Goal: Task Accomplishment & Management: Manage account settings

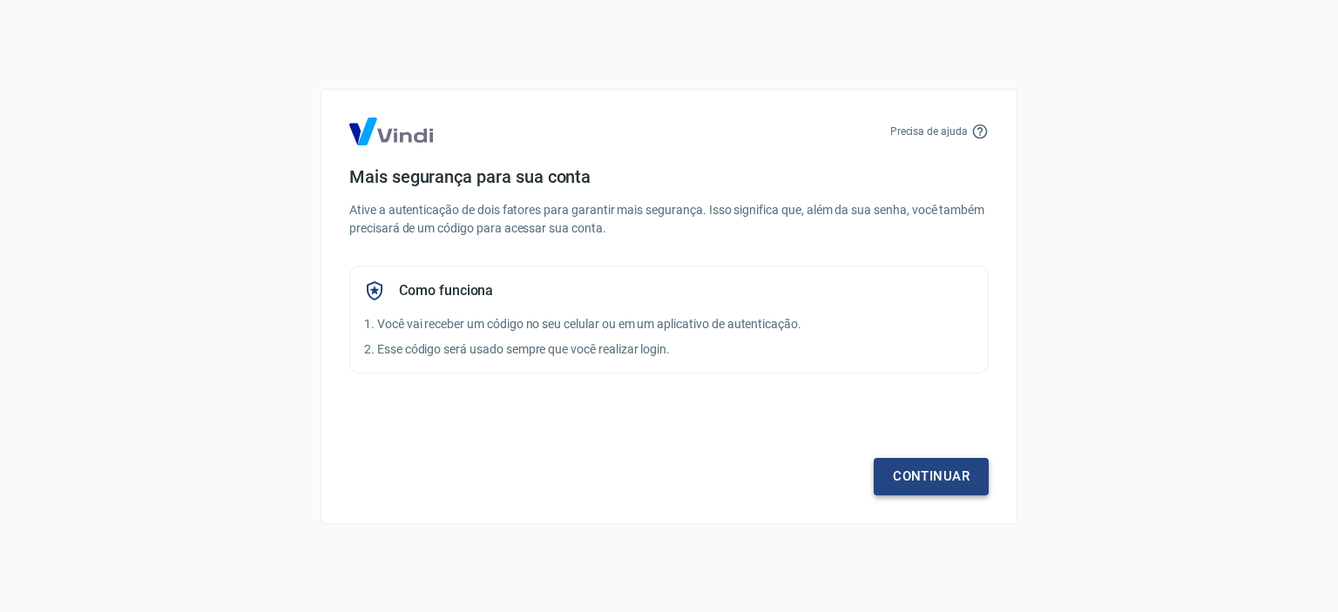
click at [927, 471] on link "Continuar" at bounding box center [931, 476] width 115 height 37
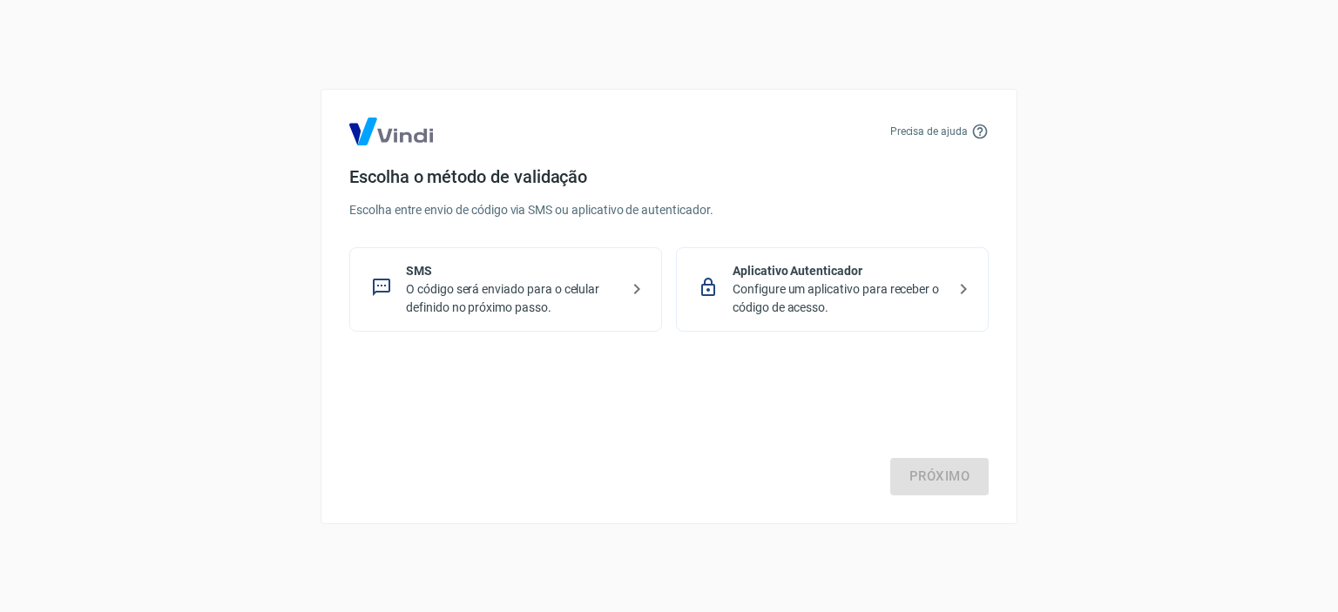
click at [417, 299] on p "O código será enviado para o celular definido no próximo passo." at bounding box center [512, 298] width 213 height 37
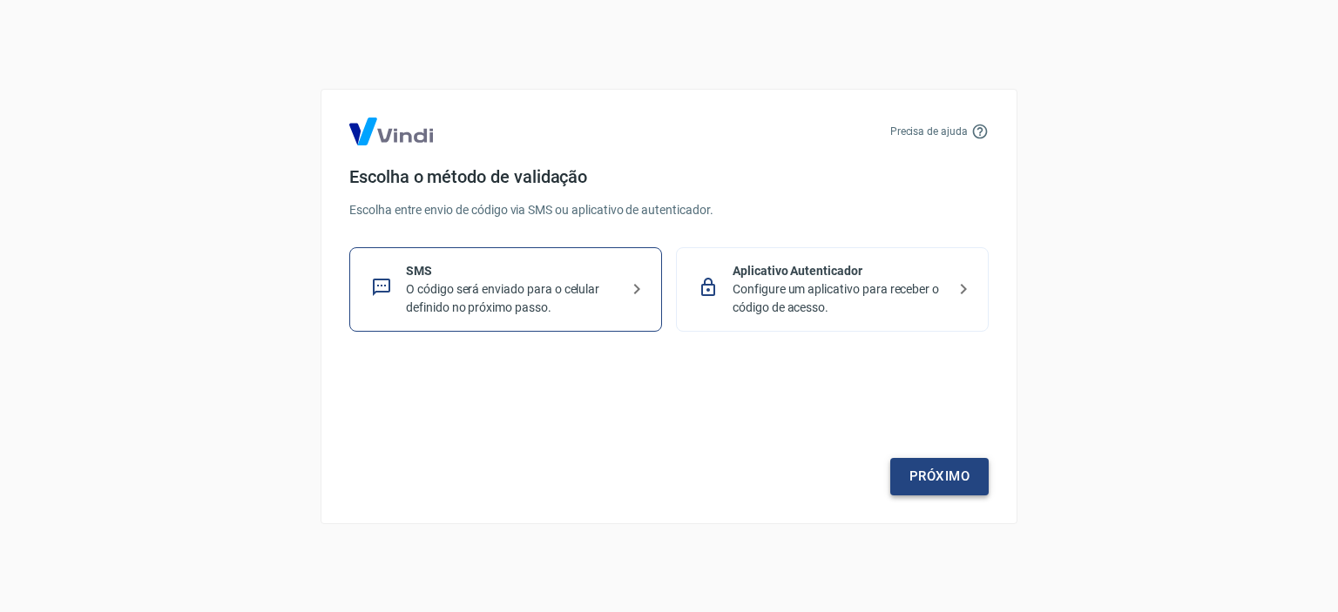
click at [983, 472] on link "Próximo" at bounding box center [939, 476] width 98 height 37
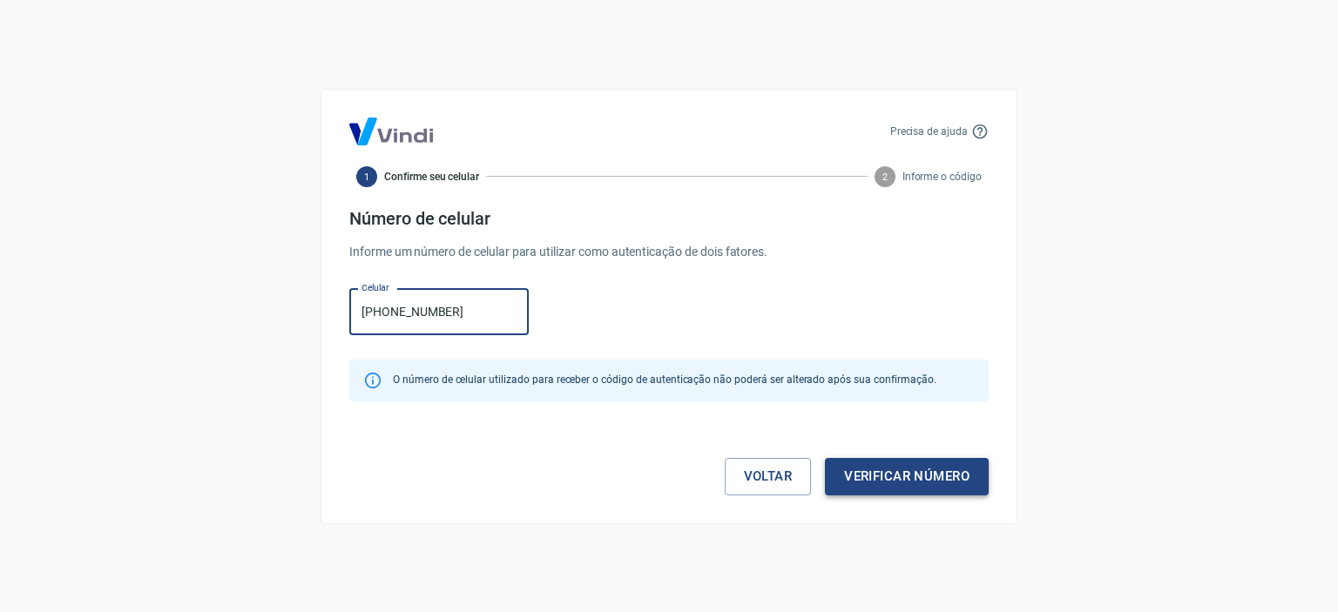
type input "[PHONE_NUMBER]"
click at [908, 489] on button "Verificar número" at bounding box center [907, 476] width 164 height 37
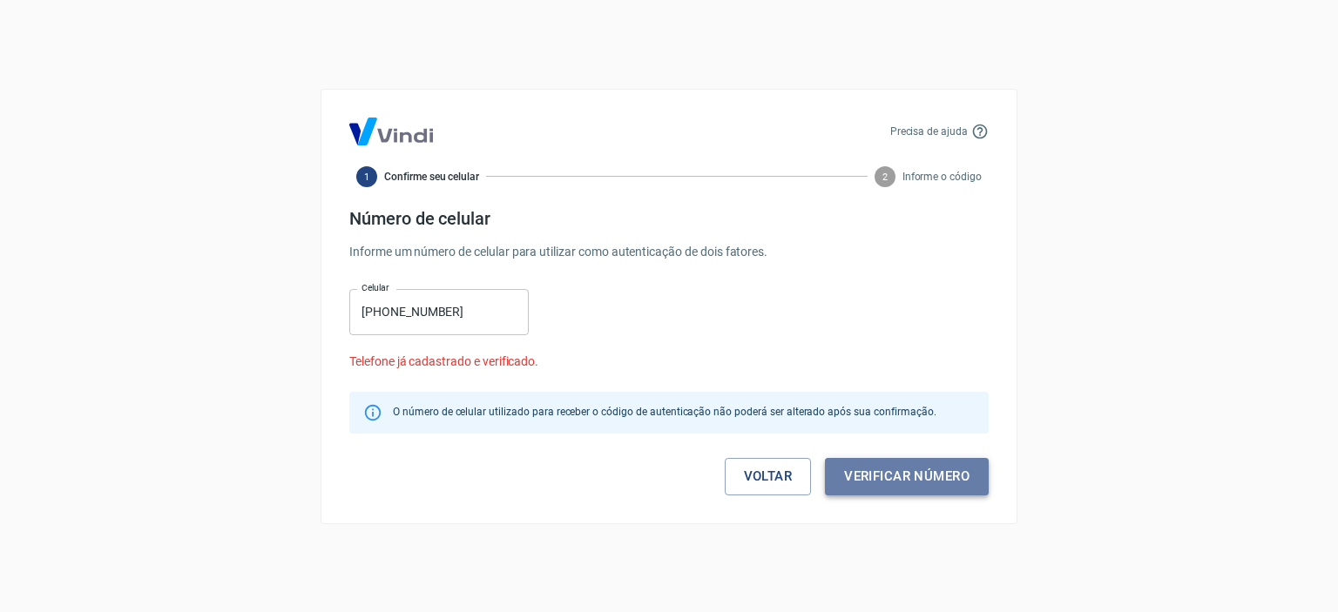
click at [868, 466] on button "Verificar número" at bounding box center [907, 476] width 164 height 37
click at [880, 476] on button "Verificar número" at bounding box center [907, 476] width 164 height 37
click at [871, 477] on button "Verificar número" at bounding box center [907, 476] width 164 height 37
click at [788, 478] on link "Voltar" at bounding box center [768, 476] width 87 height 37
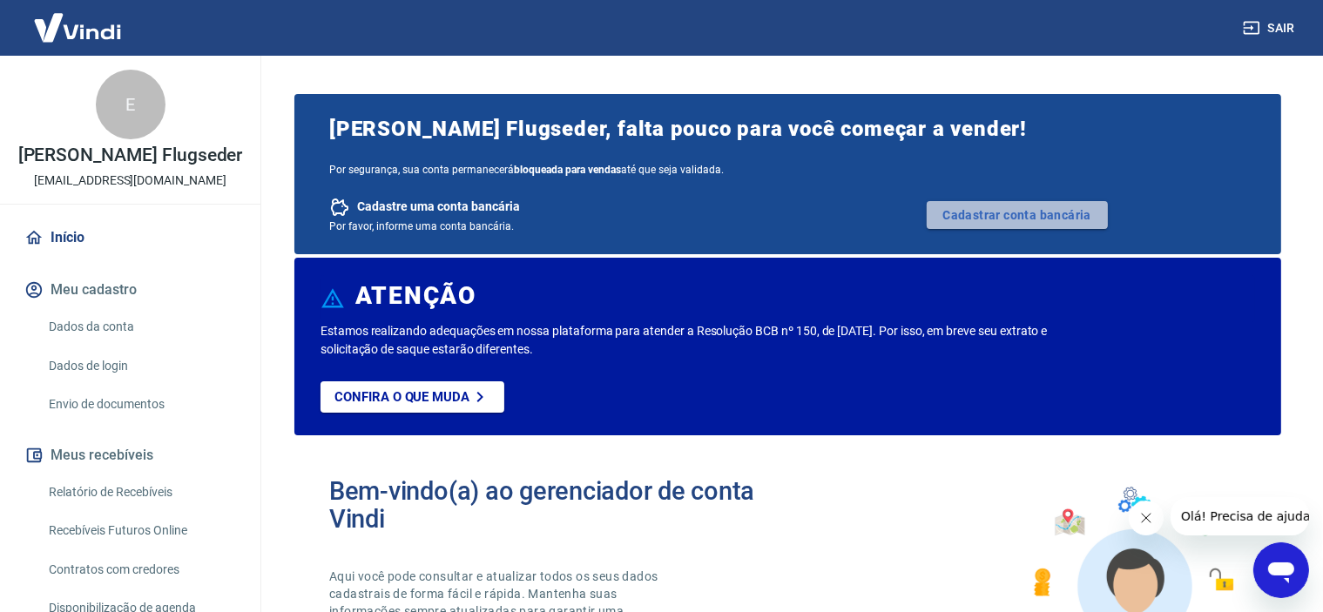
click at [958, 209] on link "Cadastrar conta bancária" at bounding box center [1017, 215] width 181 height 28
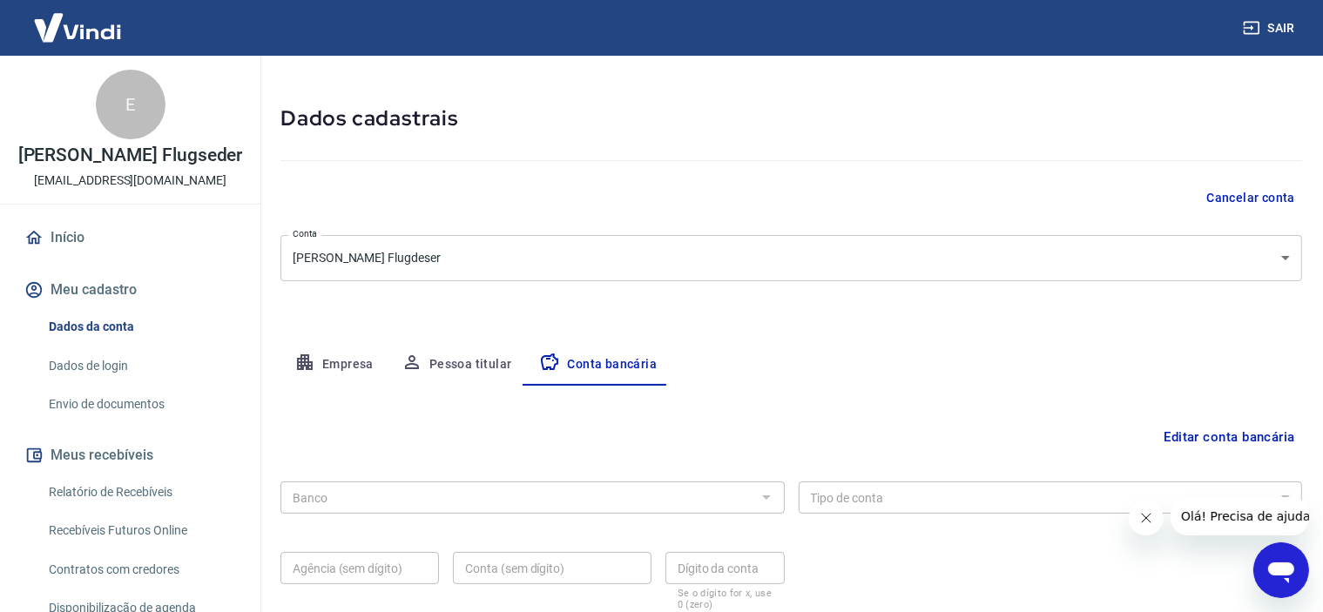
scroll to position [87, 0]
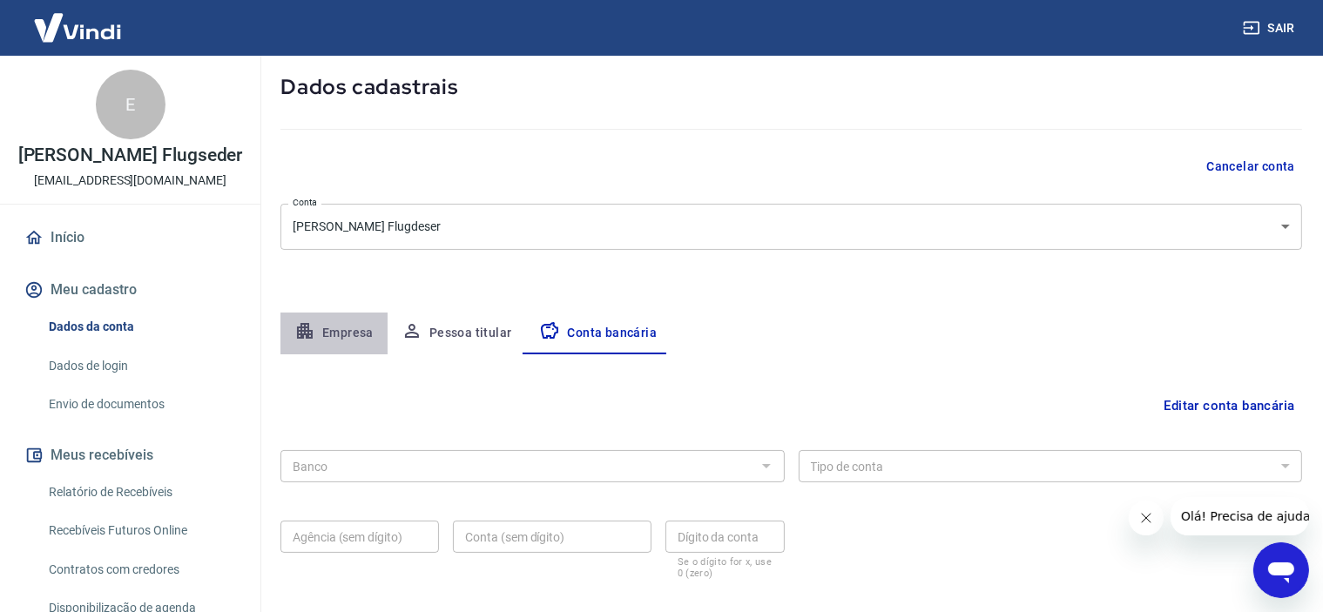
click at [334, 330] on button "Empresa" at bounding box center [333, 334] width 107 height 42
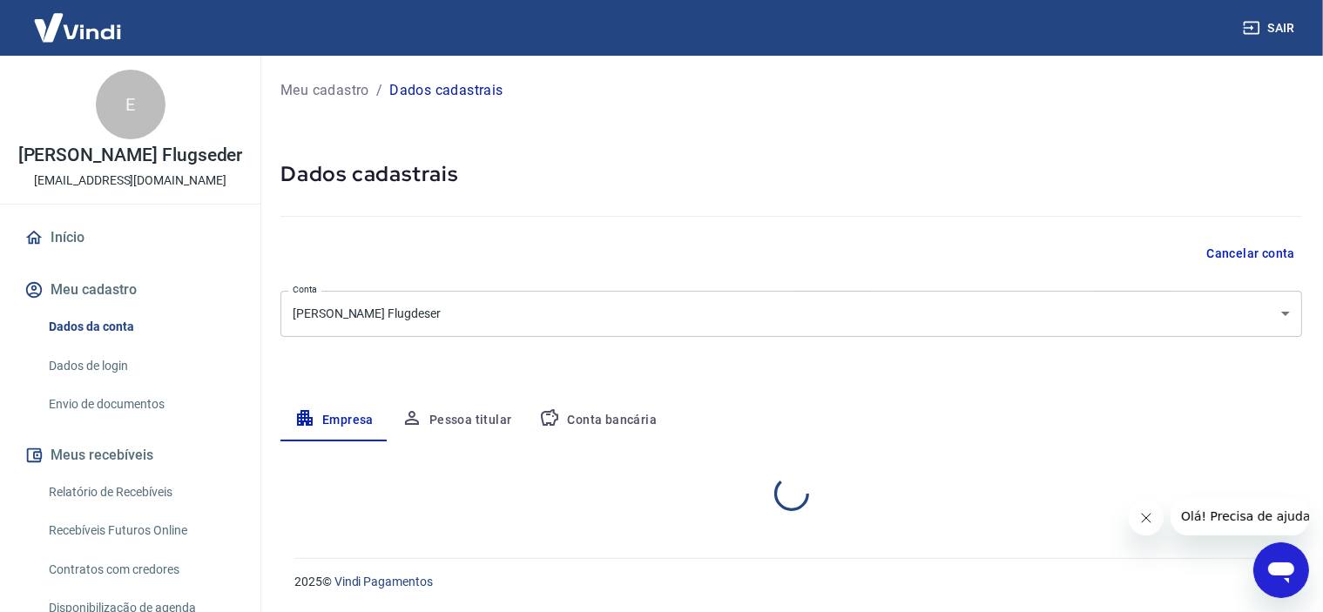
select select "RS"
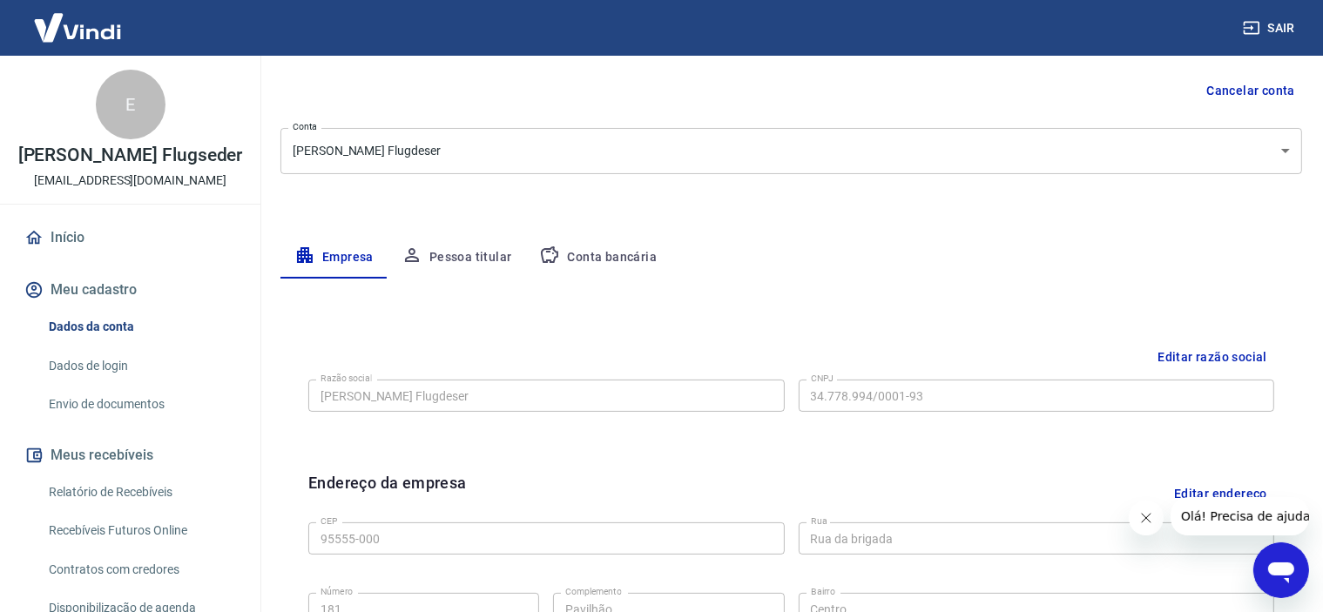
scroll to position [174, 0]
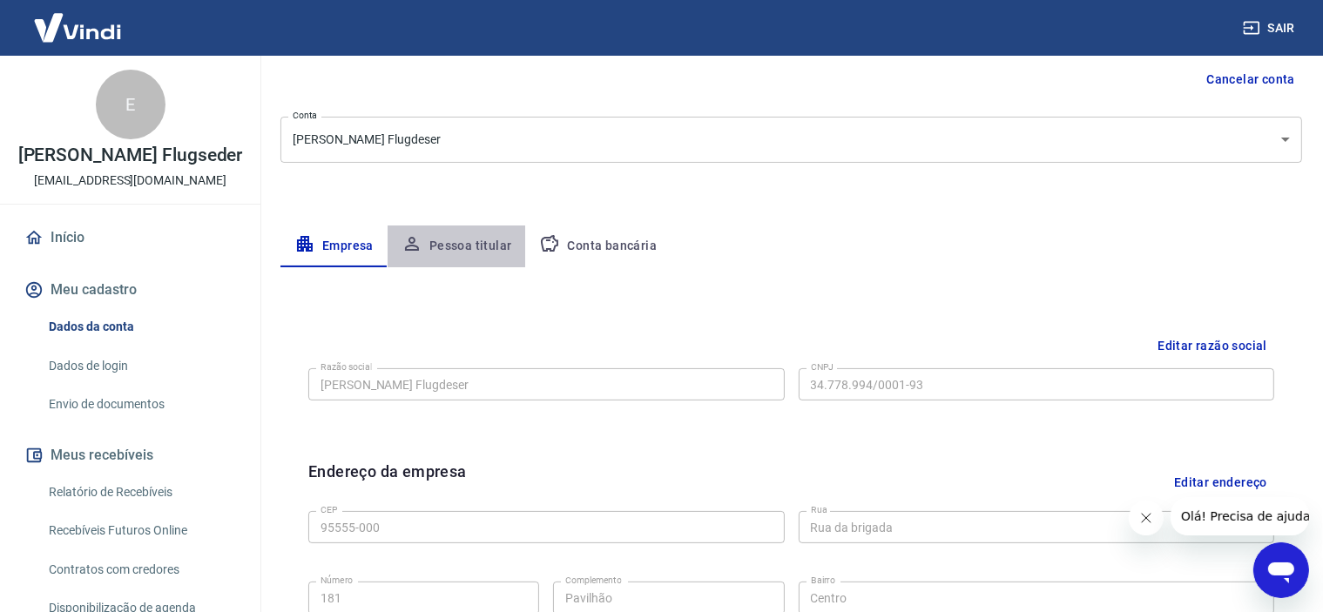
click at [480, 243] on button "Pessoa titular" at bounding box center [457, 247] width 138 height 42
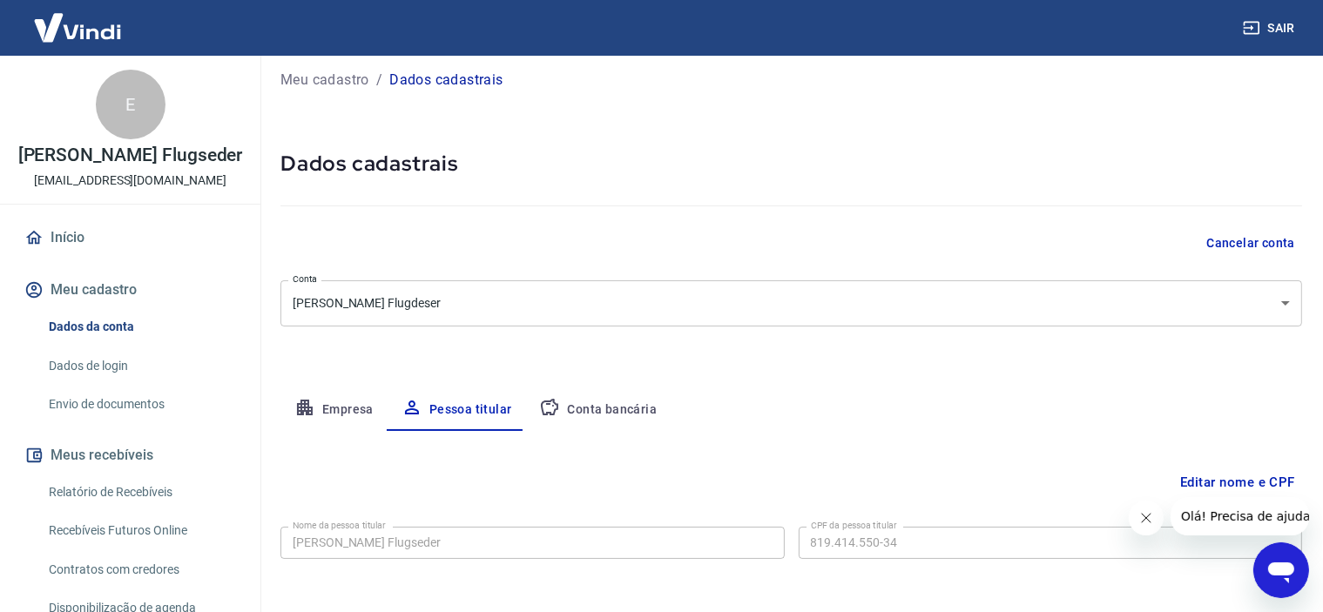
scroll to position [84, 0]
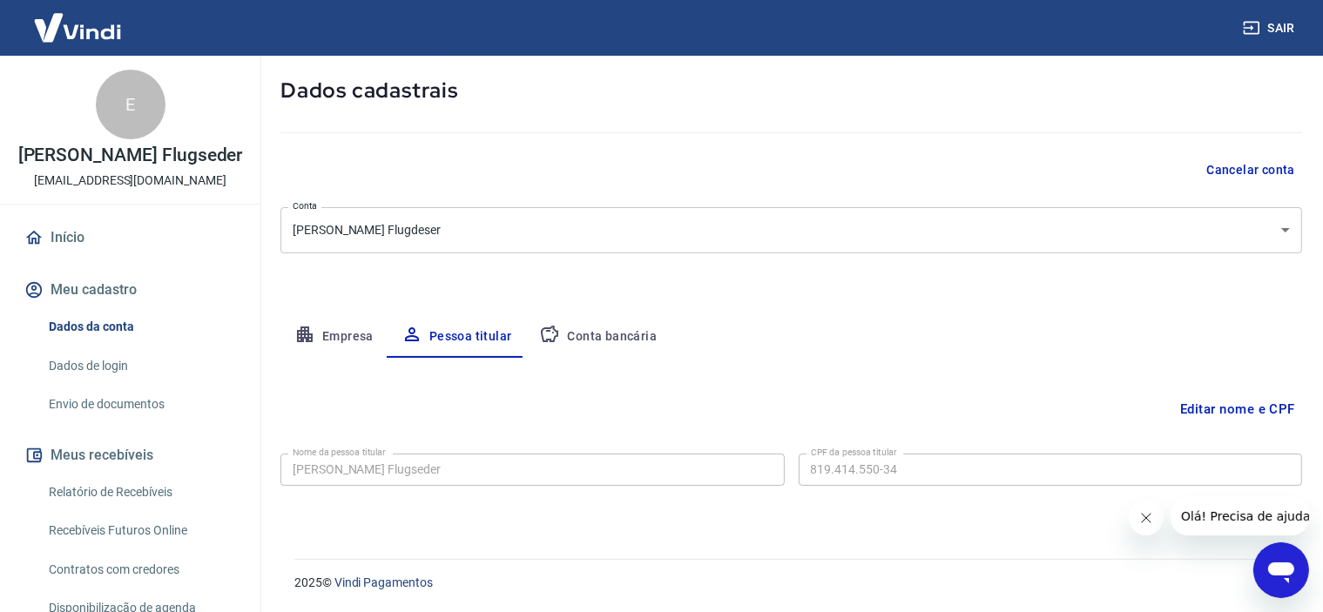
click at [595, 341] on button "Conta bancária" at bounding box center [597, 337] width 145 height 42
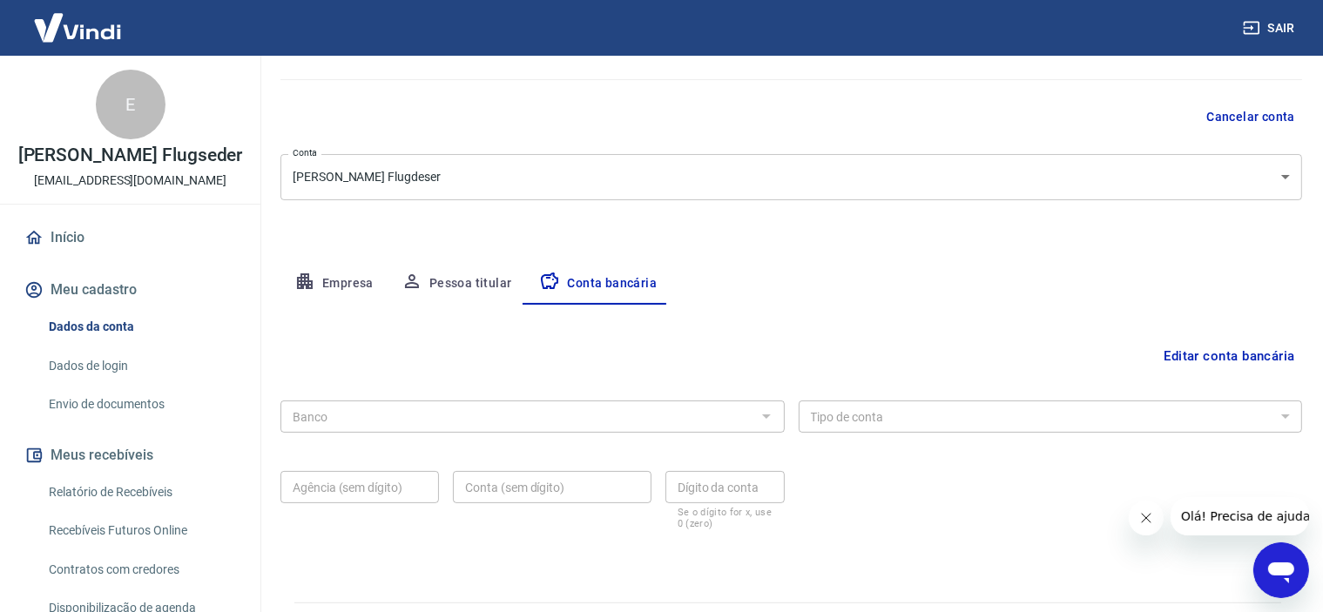
scroll to position [180, 0]
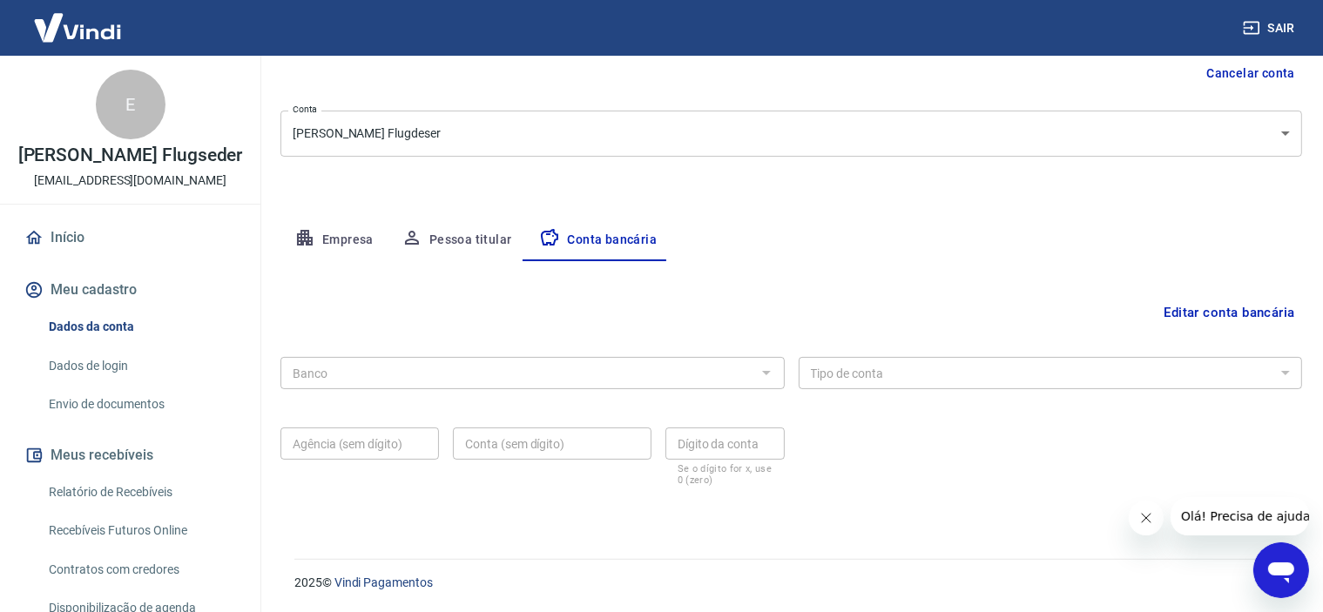
click at [1175, 318] on button "Editar conta bancária" at bounding box center [1229, 312] width 145 height 33
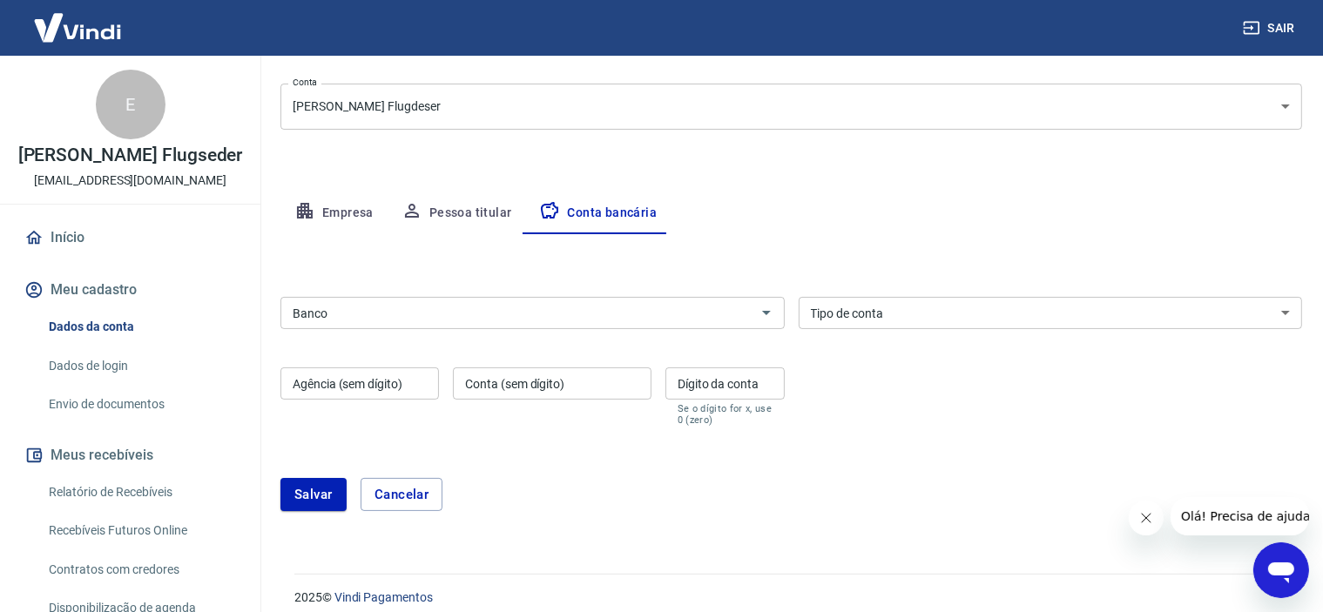
scroll to position [222, 0]
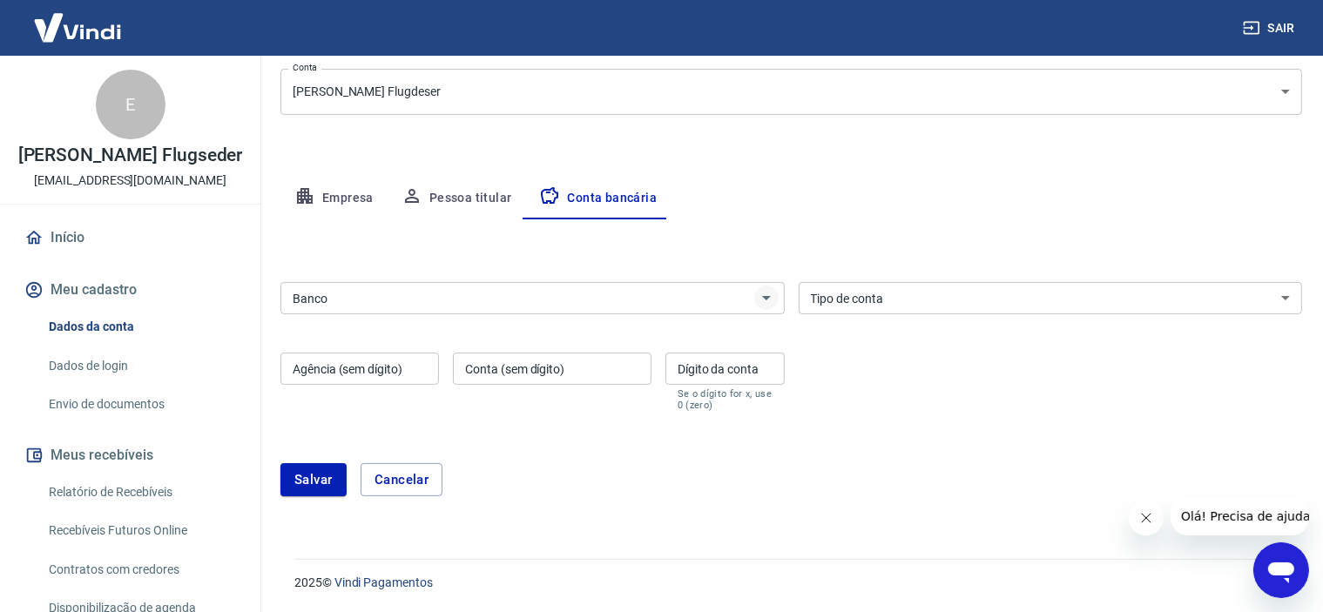
click at [772, 299] on icon "Abrir" at bounding box center [766, 297] width 21 height 21
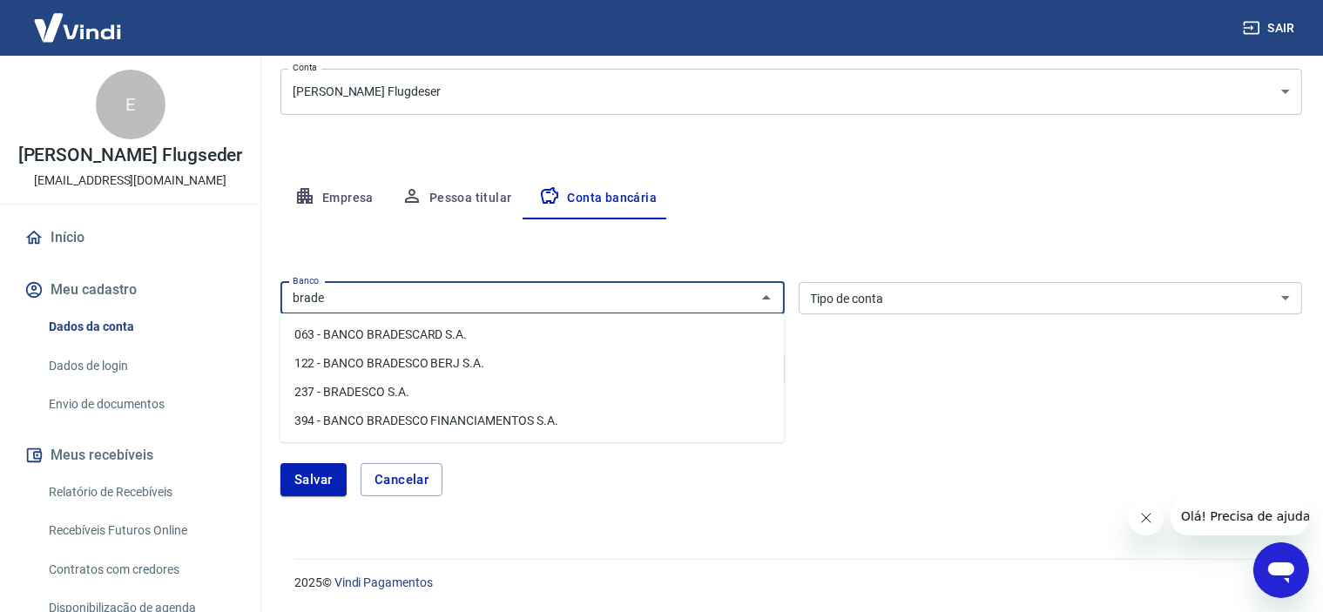
click at [362, 393] on li "237 - BRADESCO S.A." at bounding box center [532, 392] width 504 height 29
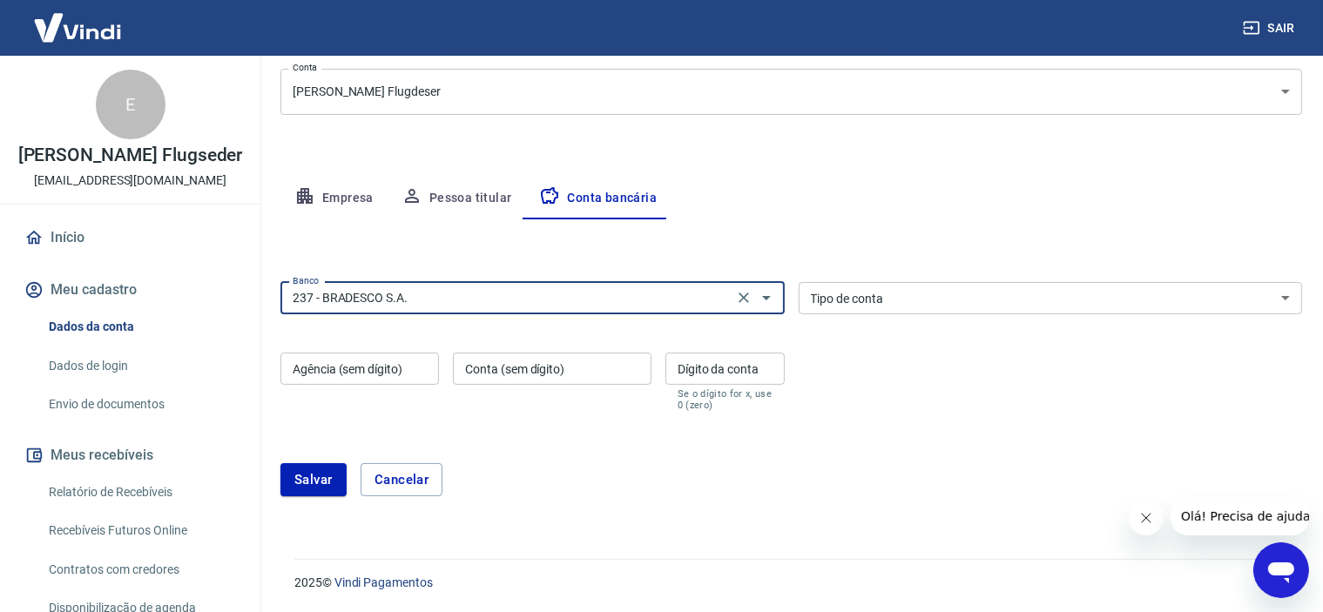
type input "237 - BRADESCO S.A."
click at [1286, 300] on select "Conta Corrente Conta Poupança" at bounding box center [1051, 298] width 504 height 32
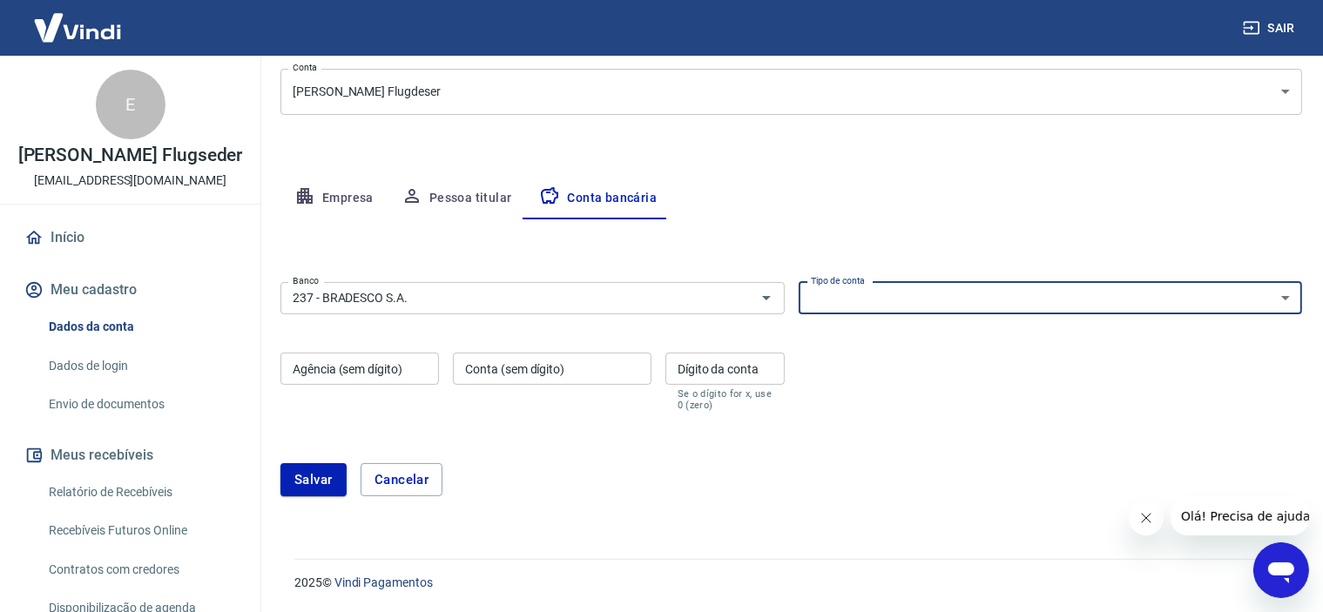
select select "1"
click at [799, 282] on select "Conta Corrente Conta Poupança" at bounding box center [1051, 298] width 504 height 32
click at [363, 375] on input "Agência (sem dígito)" at bounding box center [359, 369] width 159 height 32
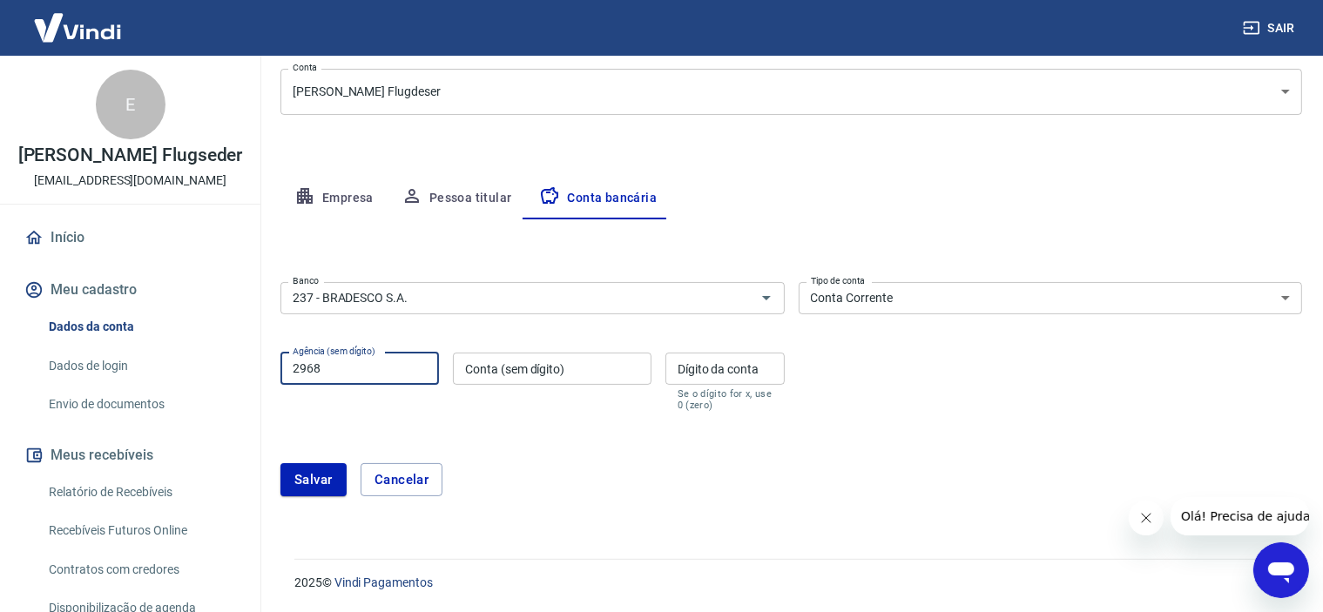
type input "2968"
type input "32243"
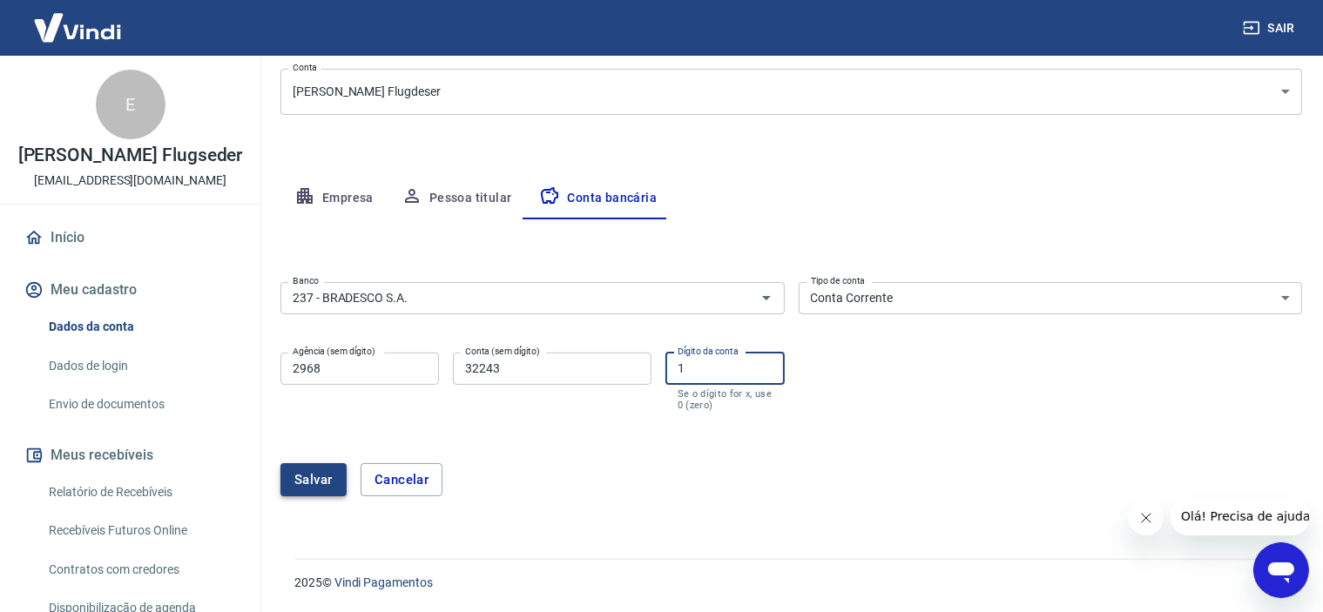
type input "1"
click at [310, 486] on button "Salvar" at bounding box center [313, 479] width 66 height 33
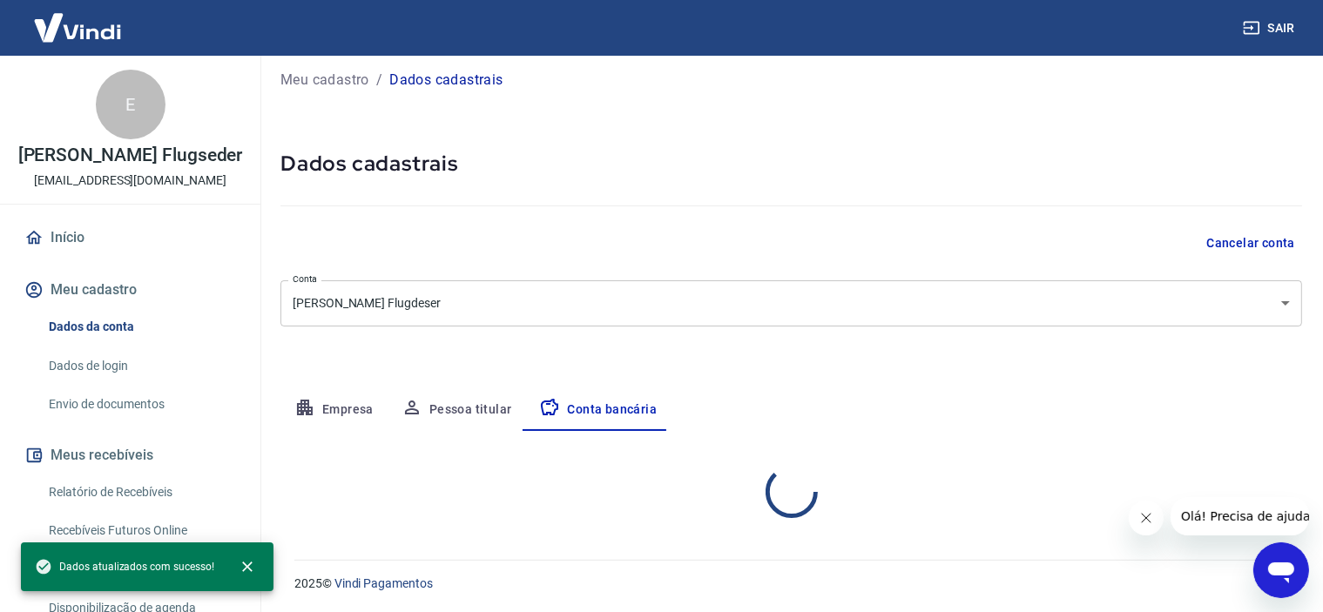
scroll to position [180, 0]
select select "1"
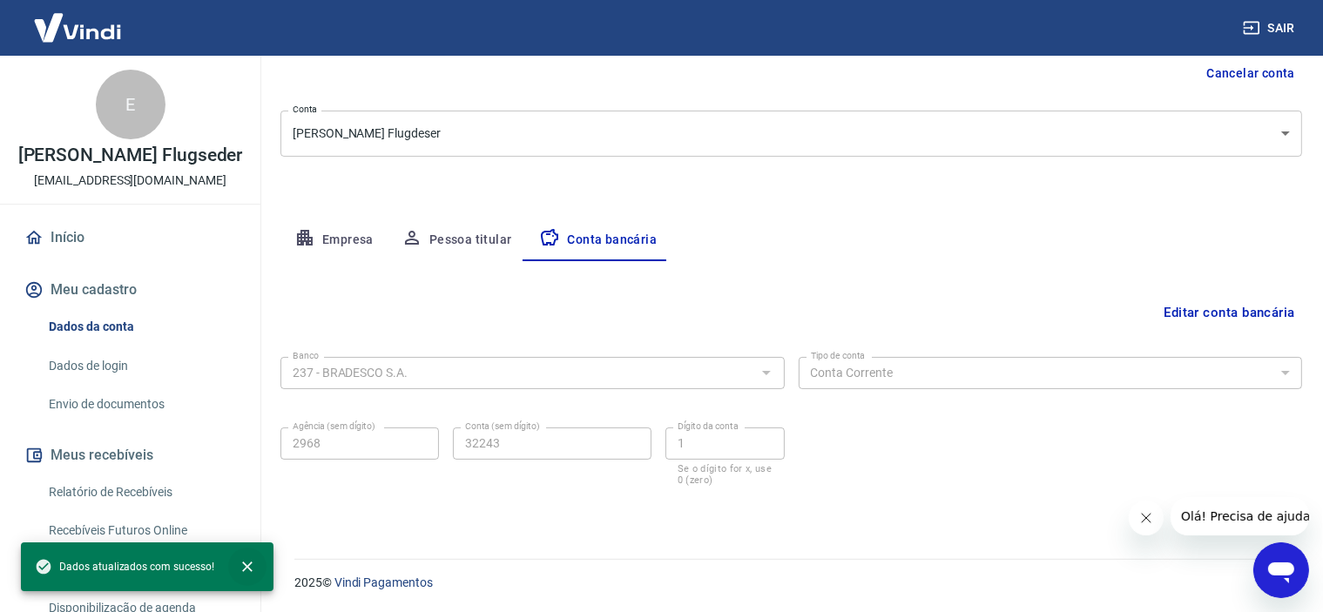
click at [244, 562] on icon "close" at bounding box center [247, 566] width 17 height 17
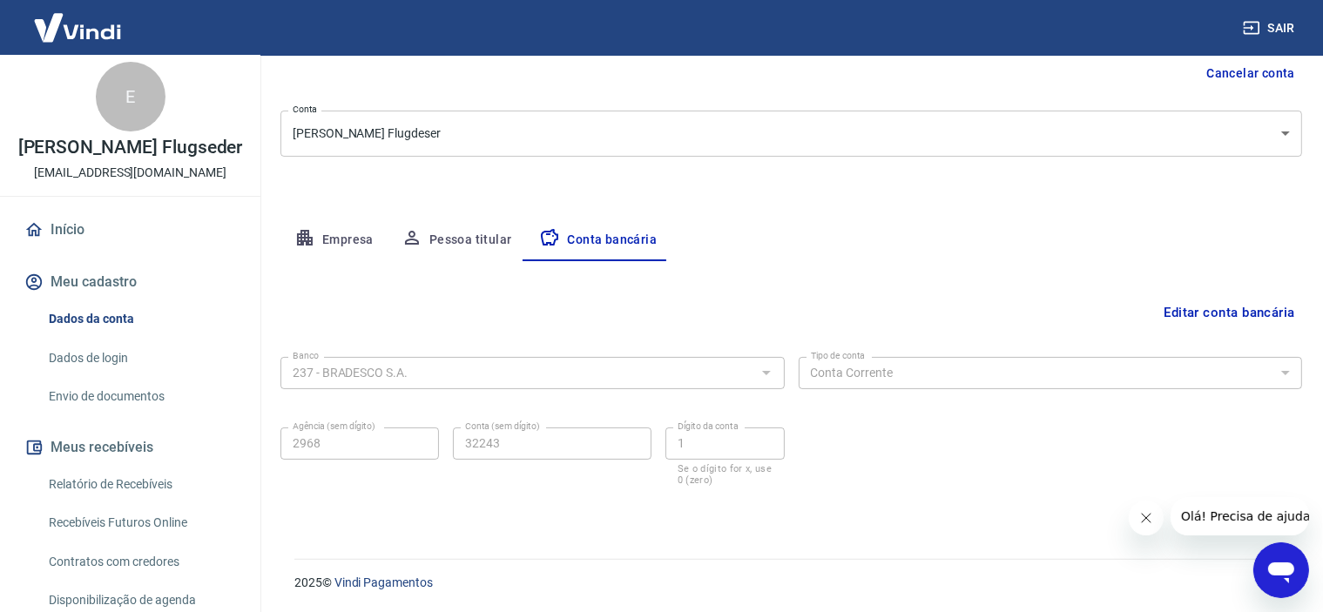
scroll to position [0, 0]
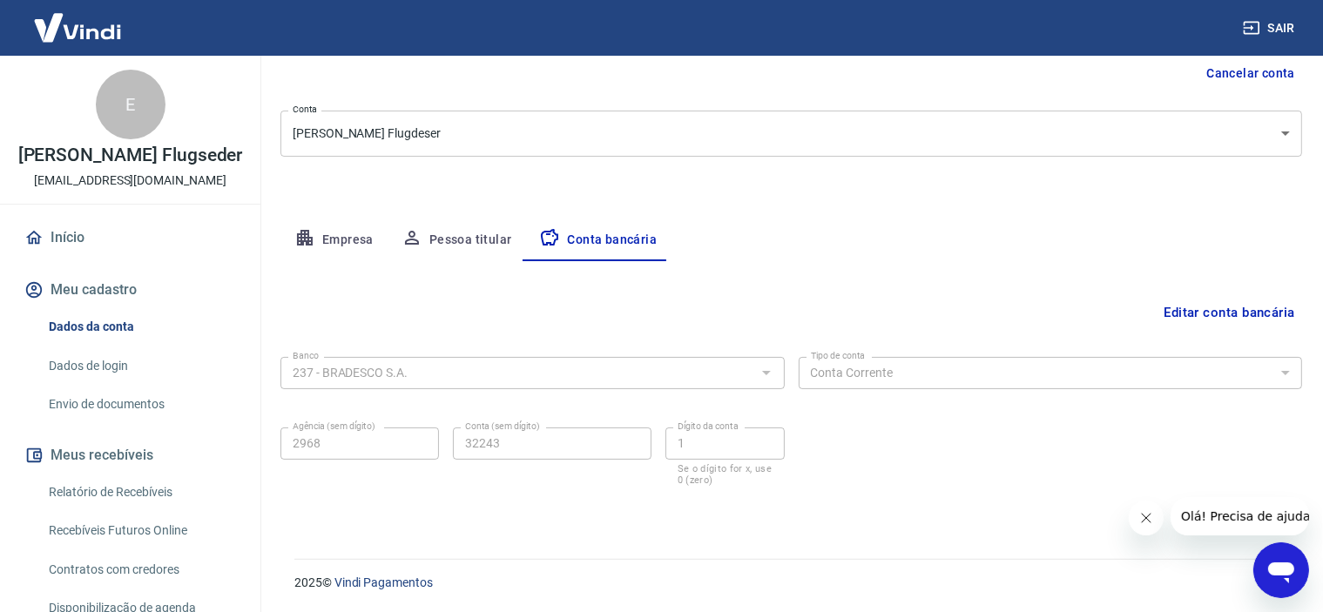
click at [65, 237] on link "Início" at bounding box center [130, 238] width 219 height 38
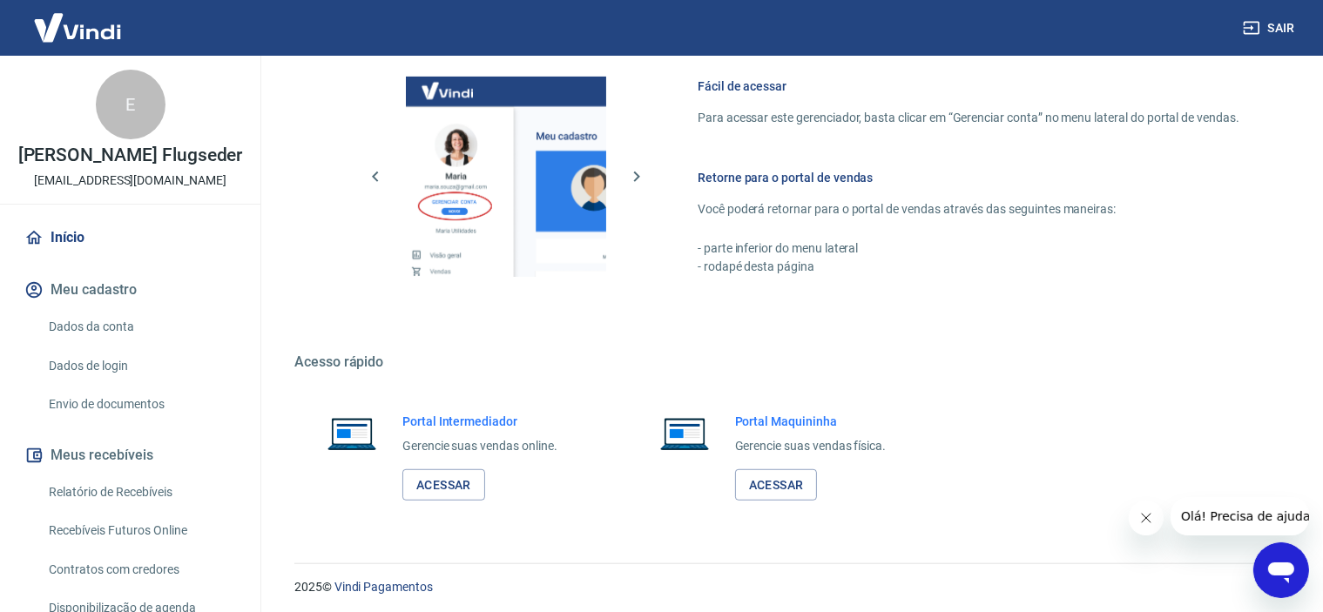
scroll to position [1072, 0]
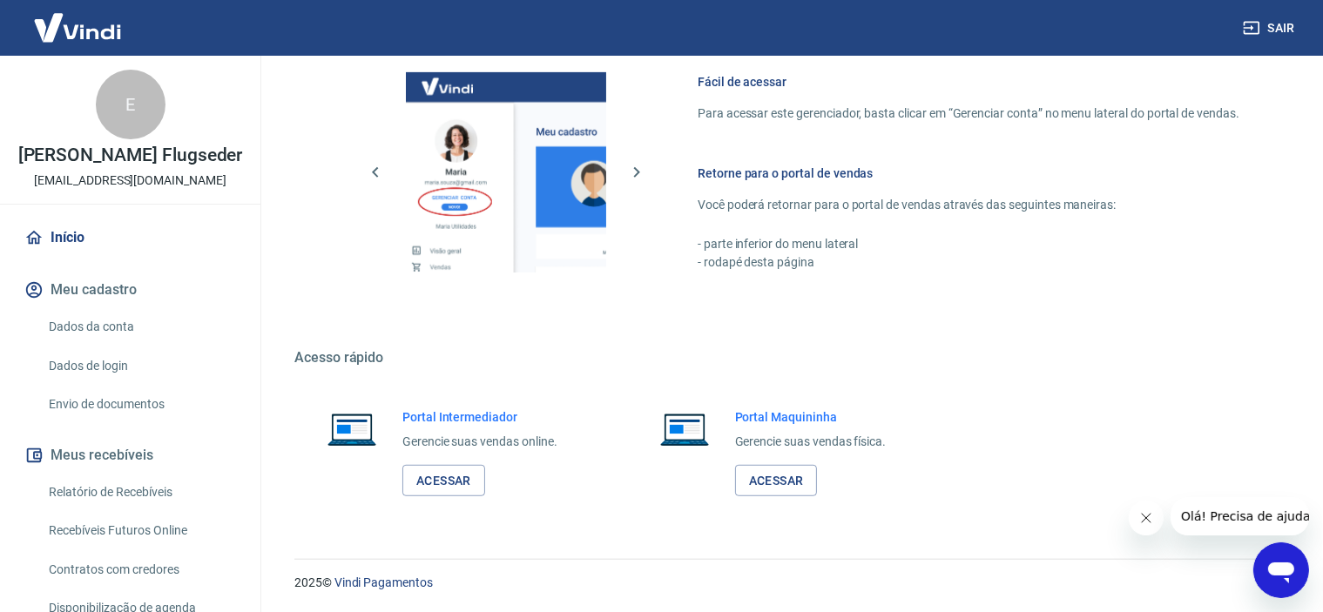
click at [81, 368] on link "Dados de login" at bounding box center [141, 366] width 198 height 36
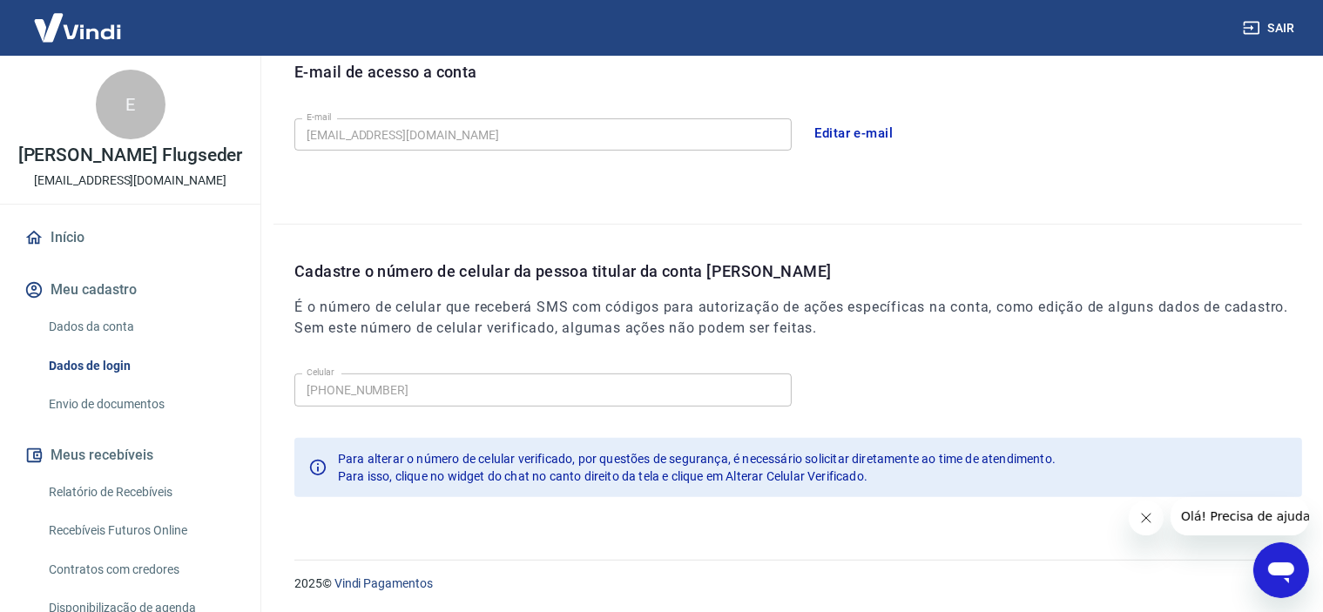
click at [62, 241] on link "Início" at bounding box center [130, 238] width 219 height 38
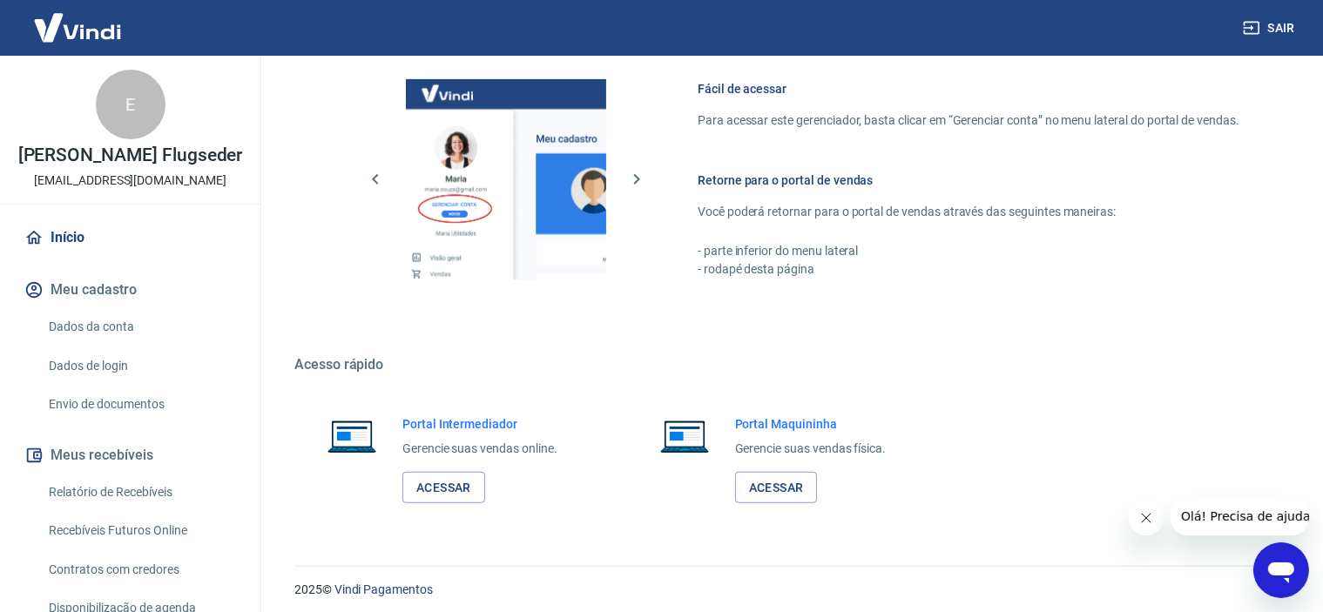
scroll to position [1072, 0]
